Goal: Transaction & Acquisition: Book appointment/travel/reservation

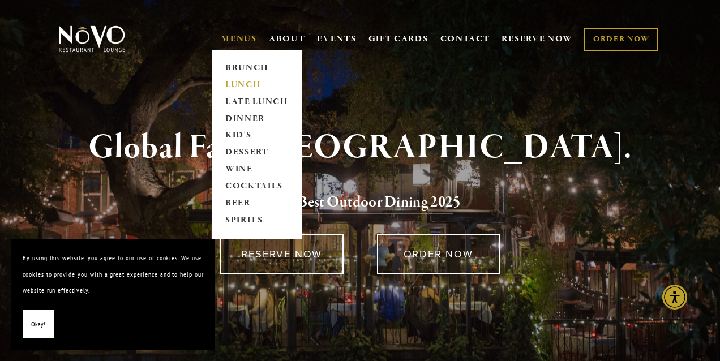
click at [236, 80] on link "LUNCH" at bounding box center [256, 84] width 71 height 17
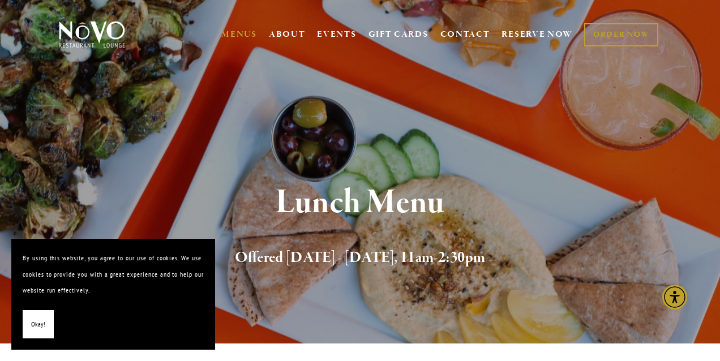
scroll to position [5, 0]
click at [526, 33] on link "RESERVE NOW" at bounding box center [537, 34] width 71 height 22
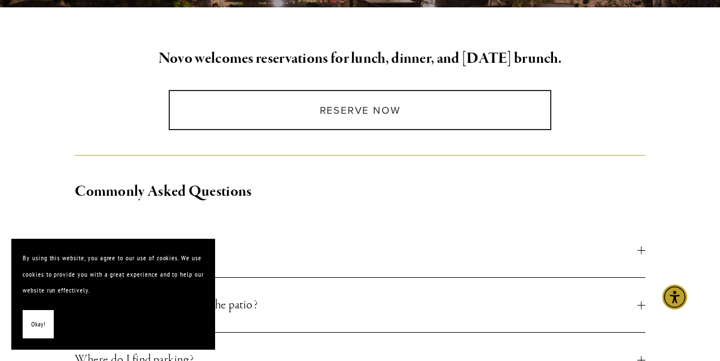
scroll to position [297, 0]
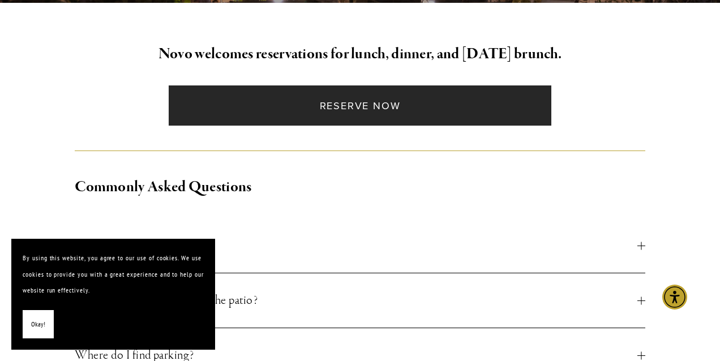
click at [375, 106] on link "Reserve Now" at bounding box center [360, 106] width 383 height 40
